Goal: Task Accomplishment & Management: Use online tool/utility

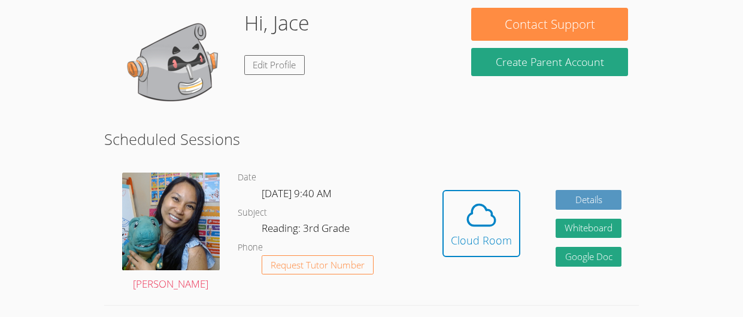
scroll to position [119, 0]
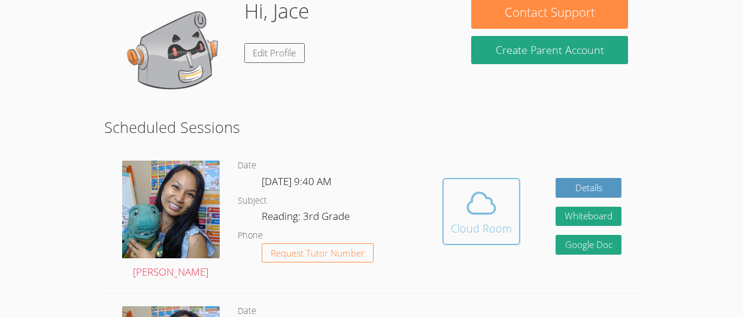
click at [451, 186] on span at bounding box center [481, 203] width 61 height 34
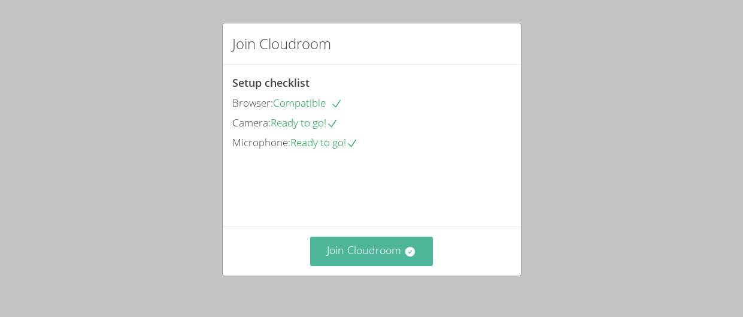
click at [366, 257] on button "Join Cloudroom" at bounding box center [371, 250] width 123 height 29
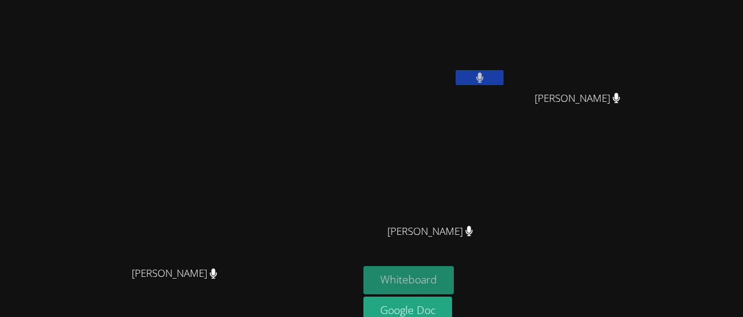
click at [387, 279] on button "Whiteboard" at bounding box center [408, 280] width 90 height 28
